Goal: Navigation & Orientation: Find specific page/section

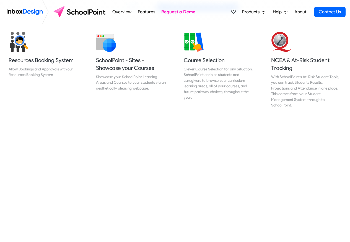
scroll to position [233, 0]
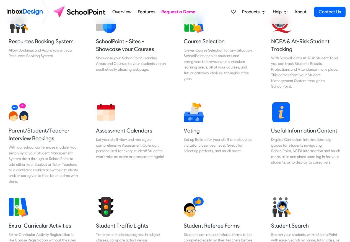
click at [30, 12] on img at bounding box center [25, 11] width 36 height 11
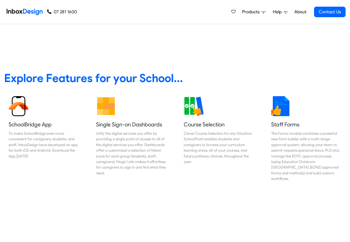
scroll to position [233, 0]
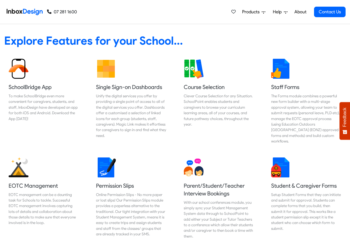
click at [300, 11] on link "About" at bounding box center [300, 11] width 15 height 11
